Goal: Task Accomplishment & Management: Manage account settings

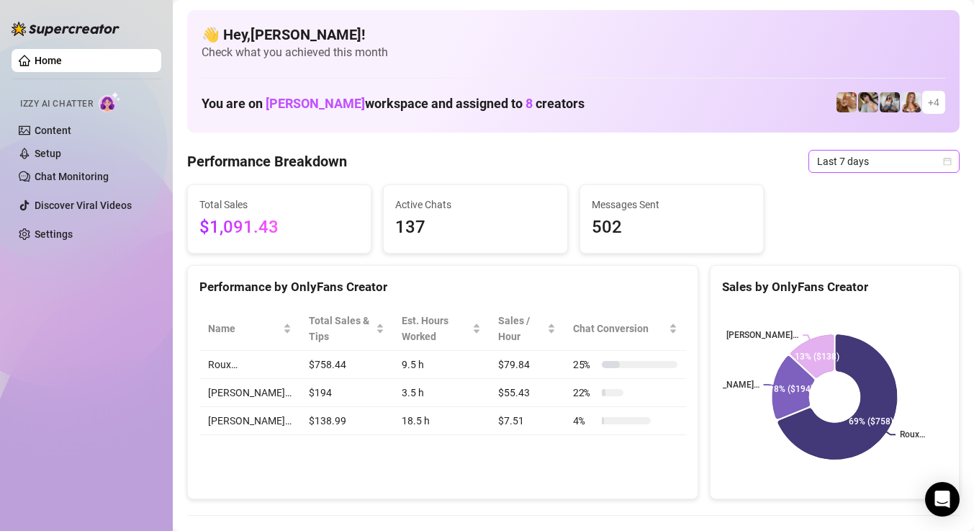
click at [852, 166] on span "Last 7 days" at bounding box center [884, 161] width 134 height 22
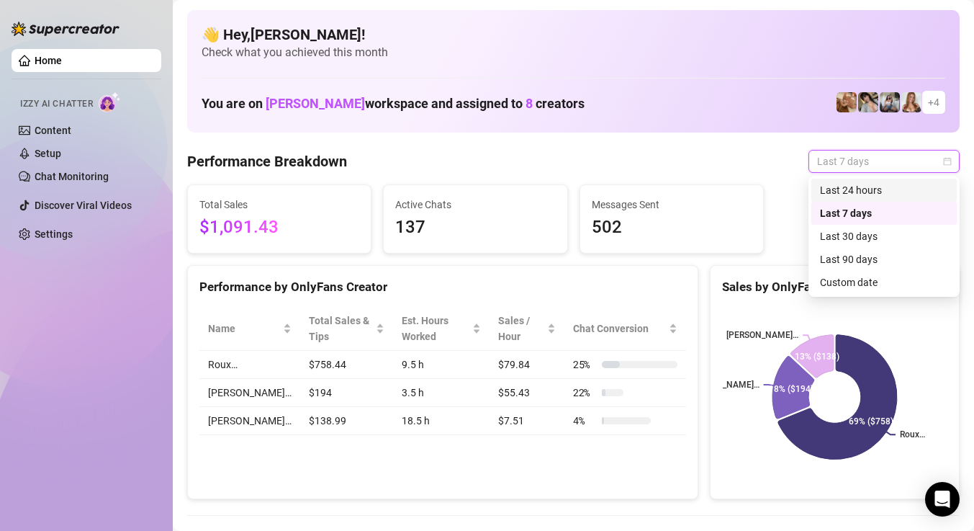
click at [832, 189] on div "Last 24 hours" at bounding box center [884, 190] width 128 height 16
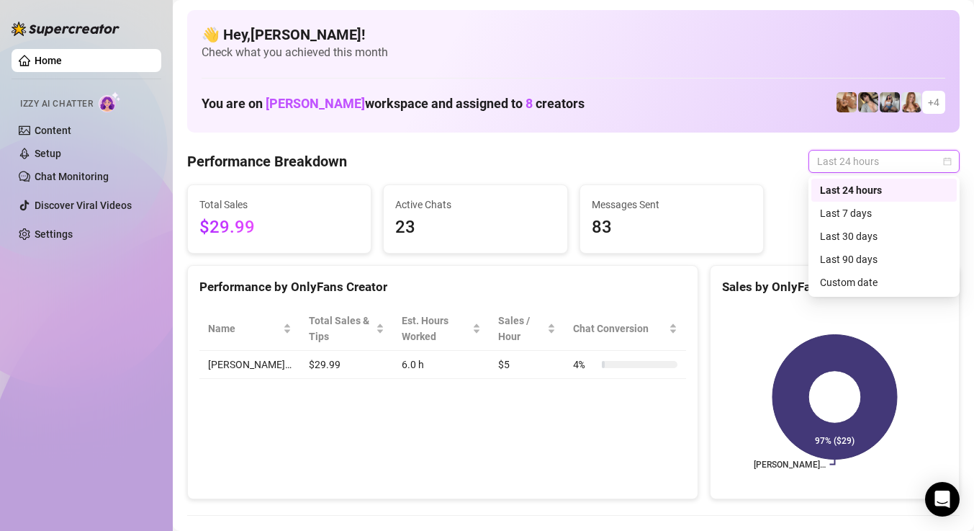
click at [841, 162] on span "Last 24 hours" at bounding box center [884, 161] width 134 height 22
click at [831, 204] on div "Last 7 days" at bounding box center [883, 213] width 145 height 23
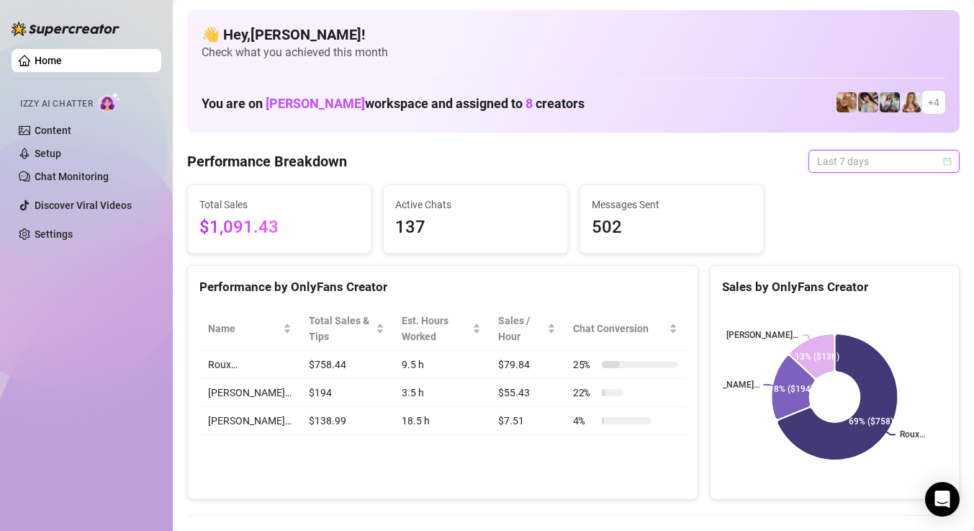
click at [849, 163] on span "Last 7 days" at bounding box center [884, 161] width 134 height 22
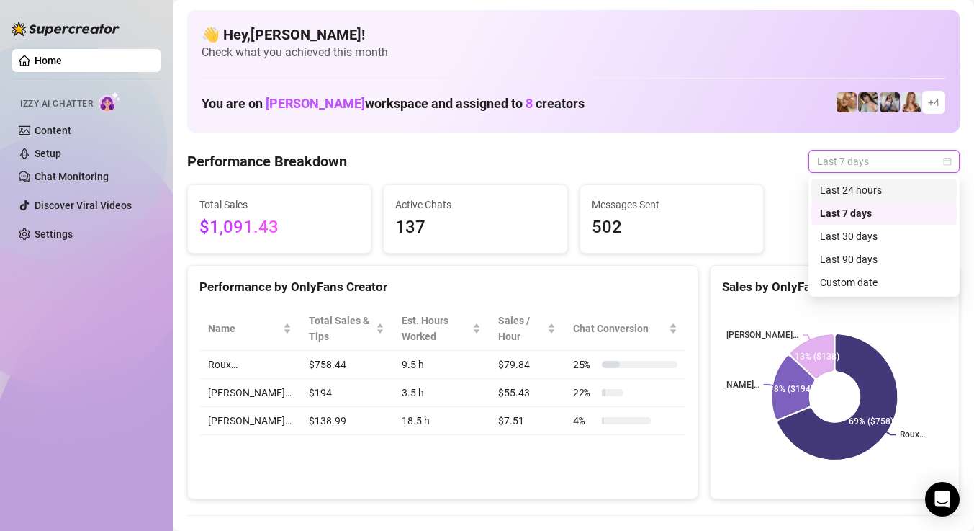
click at [841, 186] on div "Last 24 hours" at bounding box center [884, 190] width 128 height 16
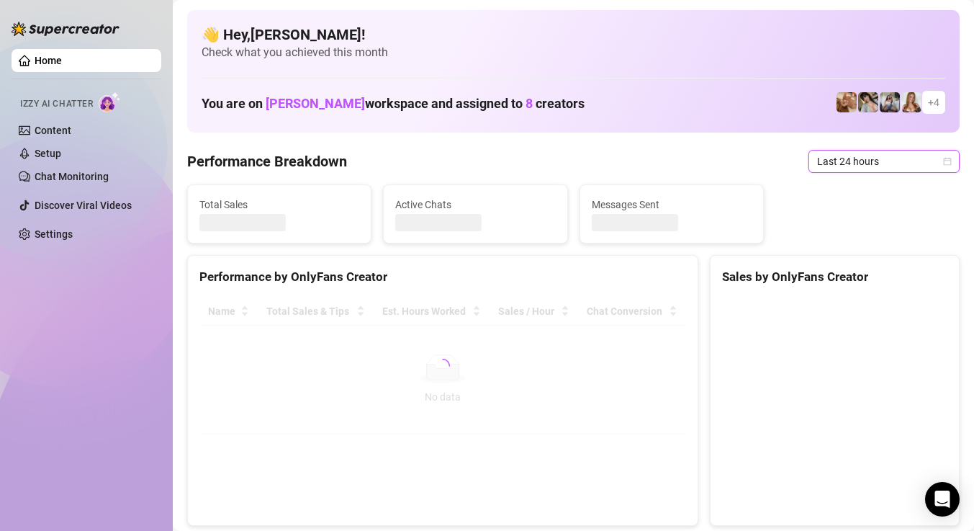
click at [850, 160] on span "Last 24 hours" at bounding box center [884, 161] width 134 height 22
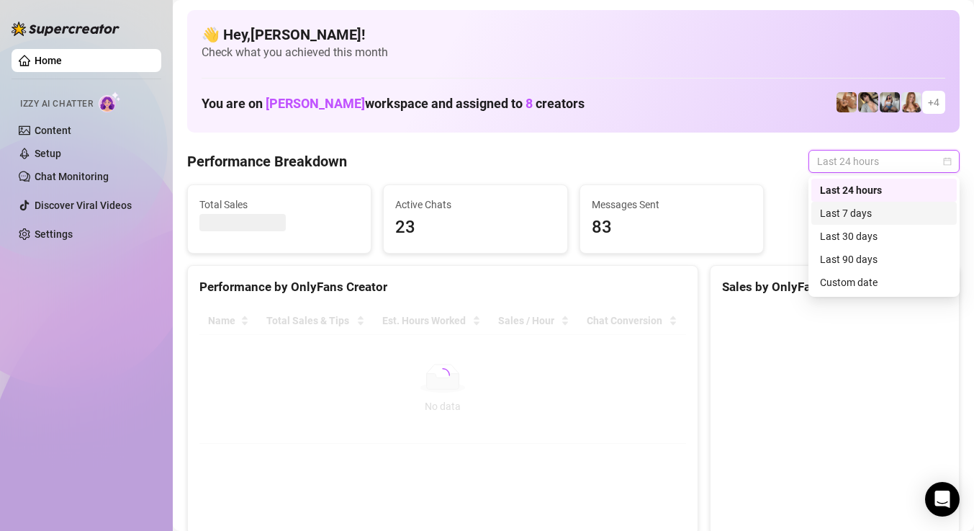
click at [842, 210] on div "Last 7 days" at bounding box center [884, 213] width 128 height 16
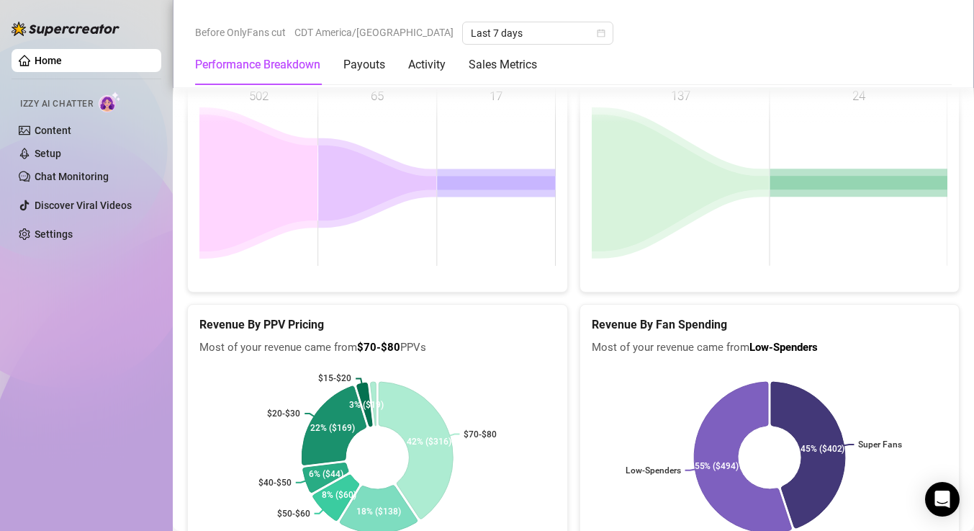
scroll to position [2221, 0]
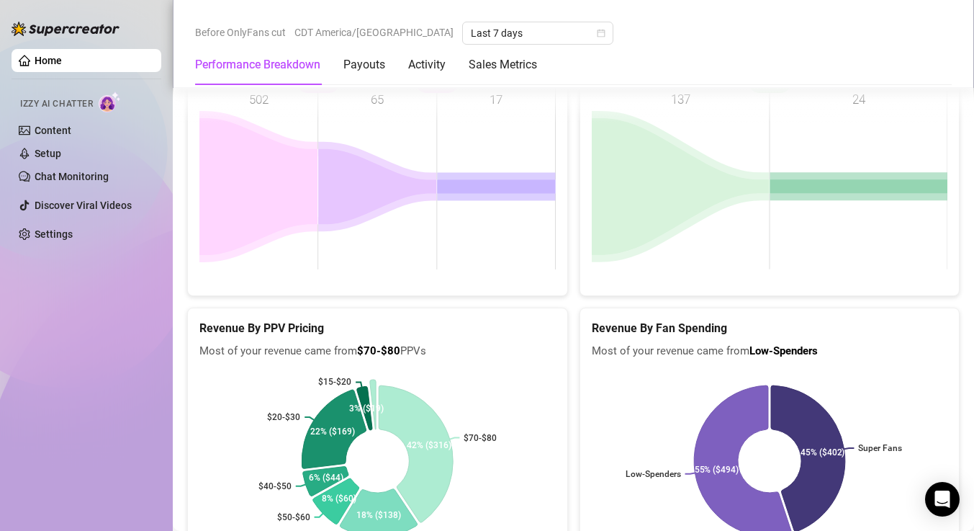
click at [375, 379] on icon at bounding box center [373, 404] width 6 height 50
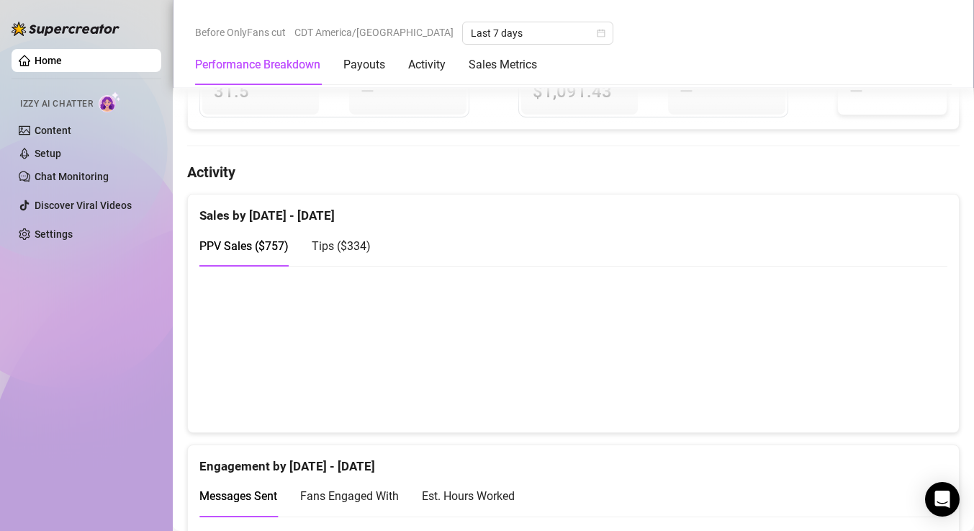
scroll to position [0, 0]
